Goal: Browse casually

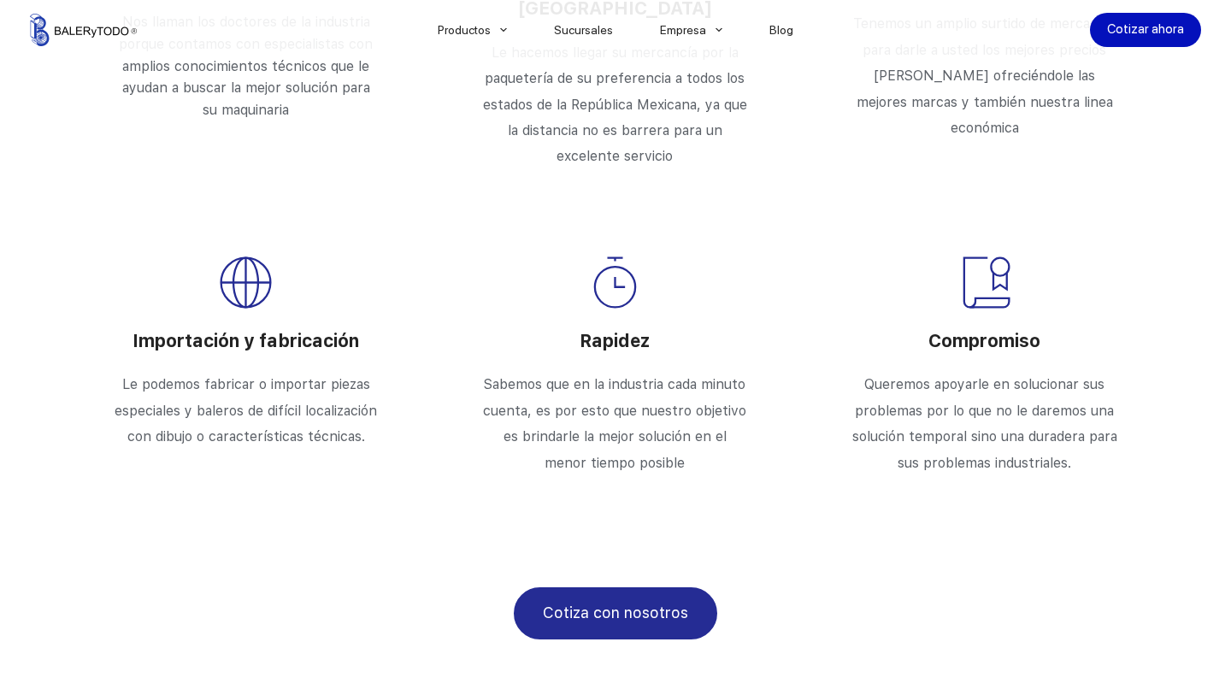
scroll to position [3266, 0]
